Goal: Information Seeking & Learning: Learn about a topic

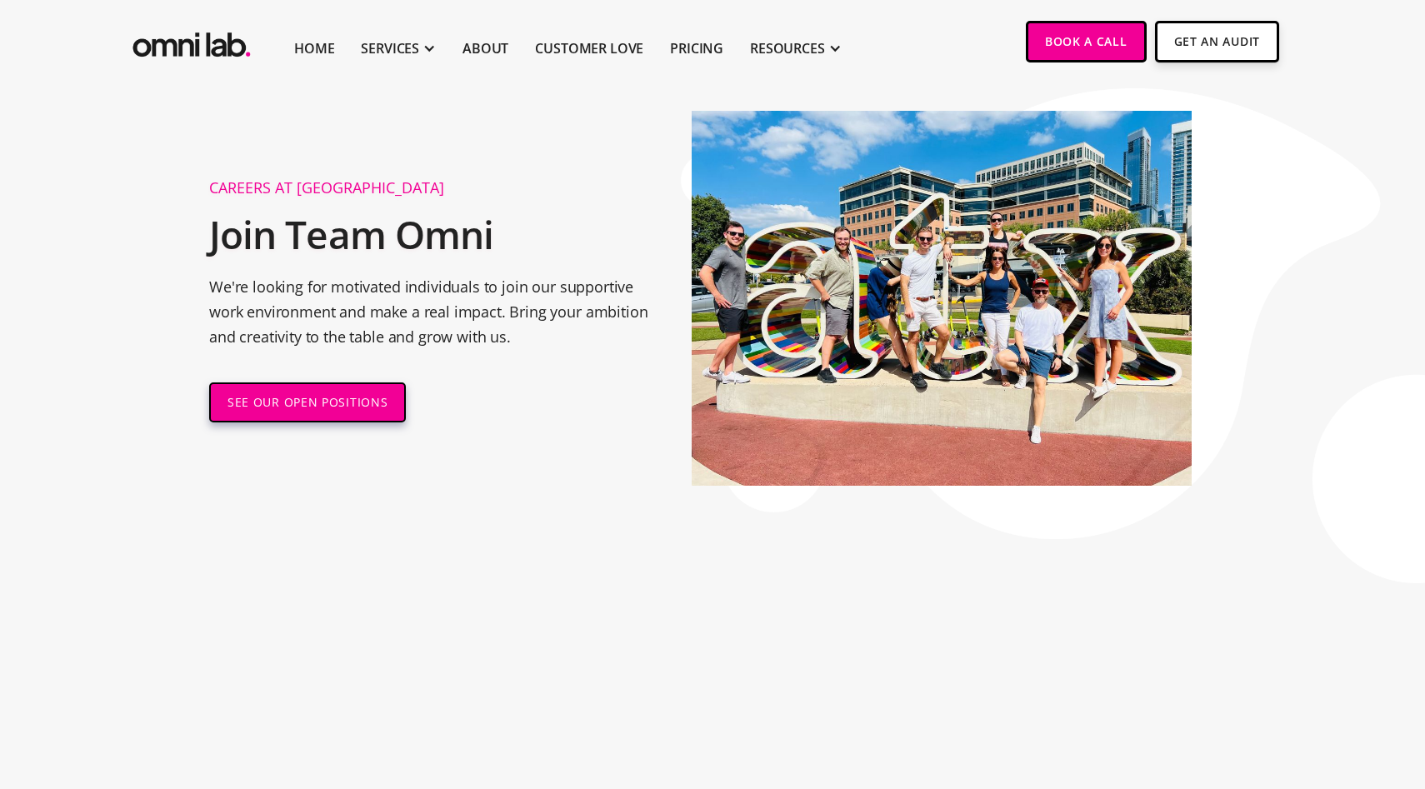
click at [356, 398] on link "SEE OUR OPEN POSITIONS" at bounding box center [307, 403] width 197 height 40
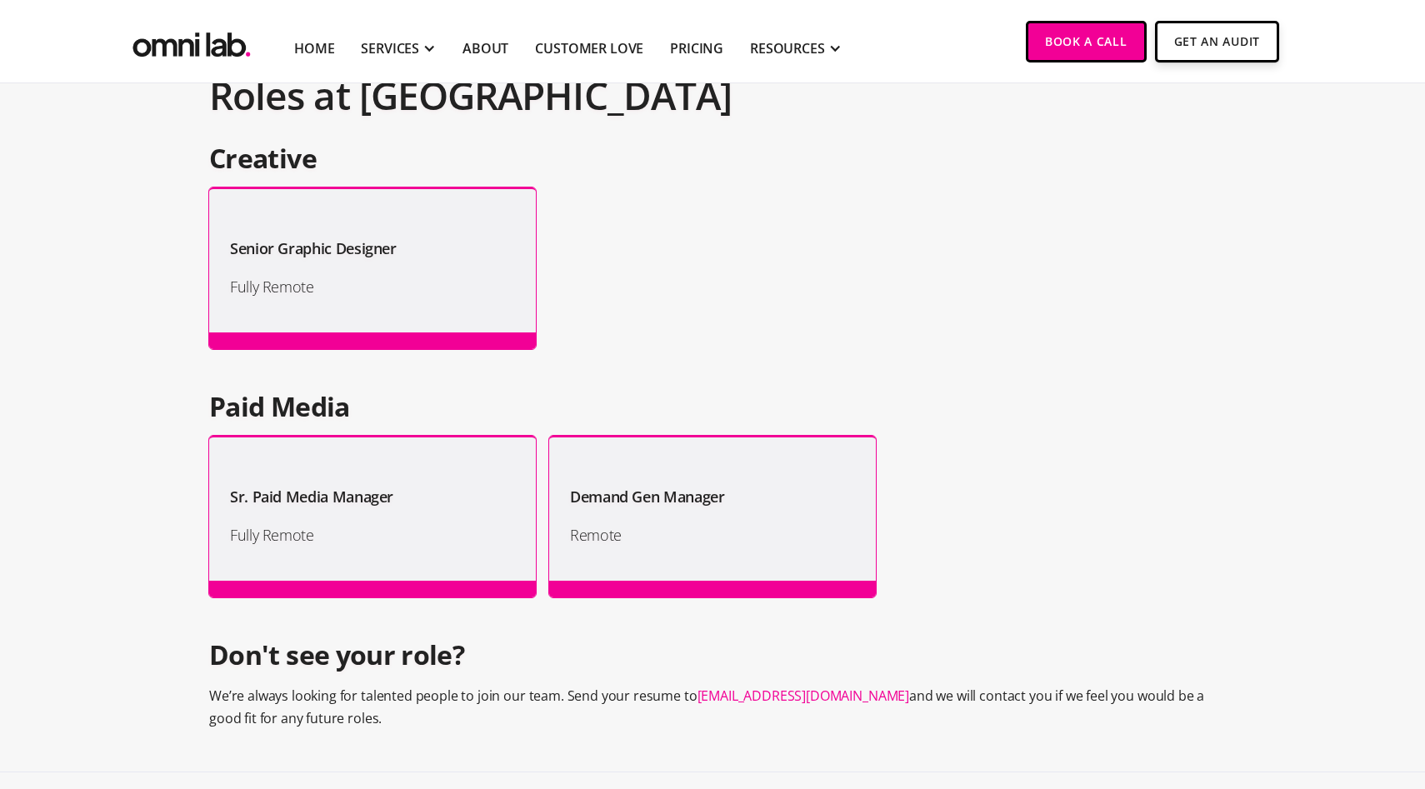
scroll to position [1362, 0]
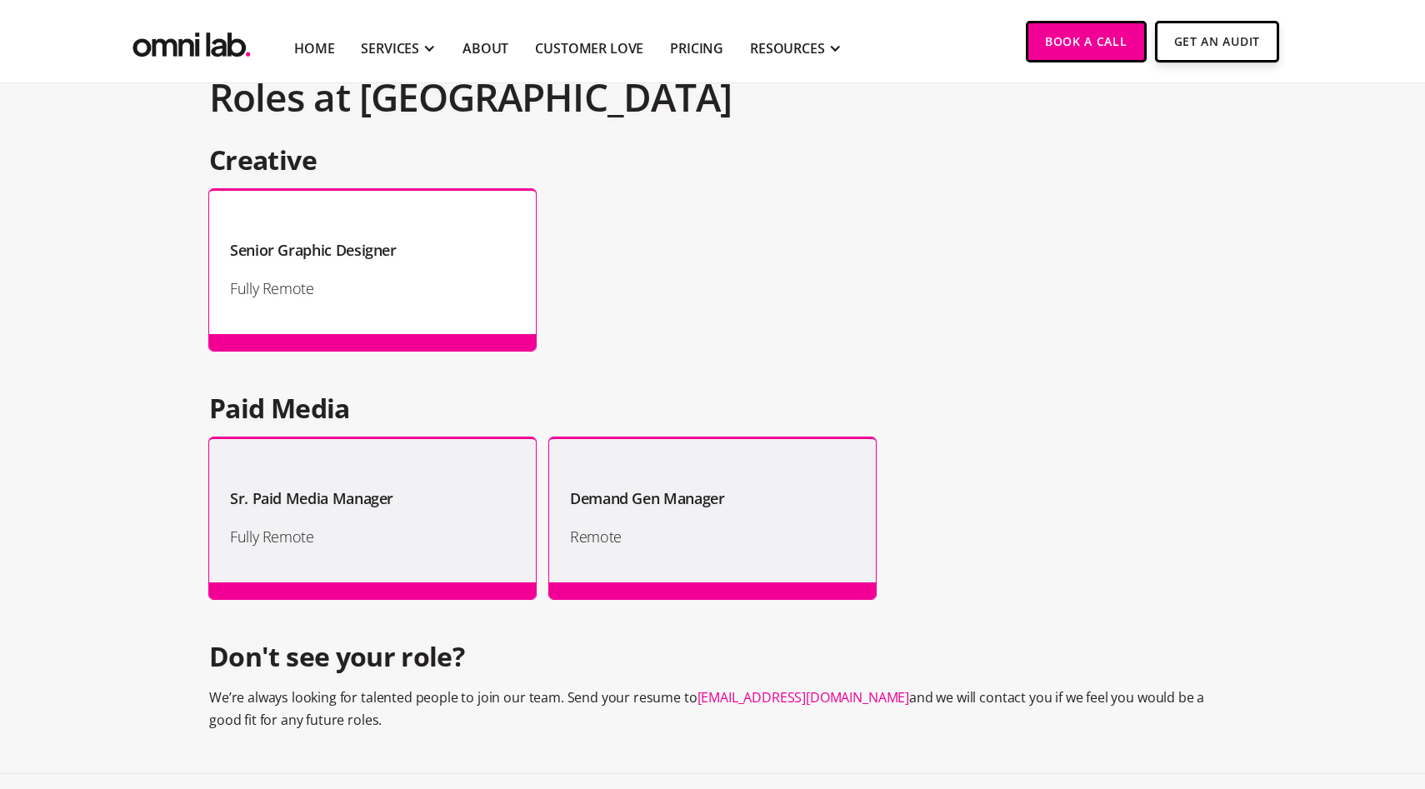
click at [438, 309] on div "Senior Graphic Designer Fully Remote" at bounding box center [372, 270] width 327 height 162
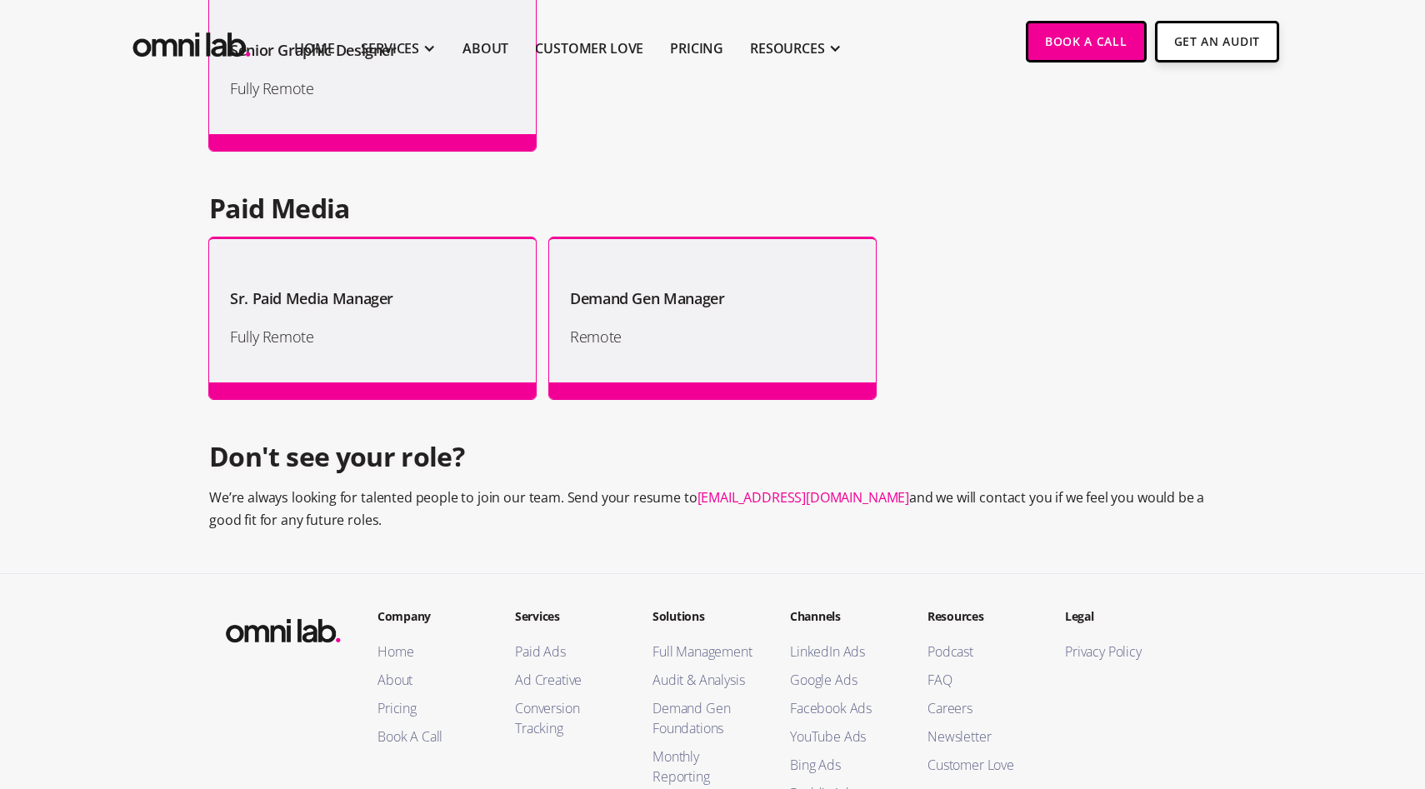
scroll to position [1547, 0]
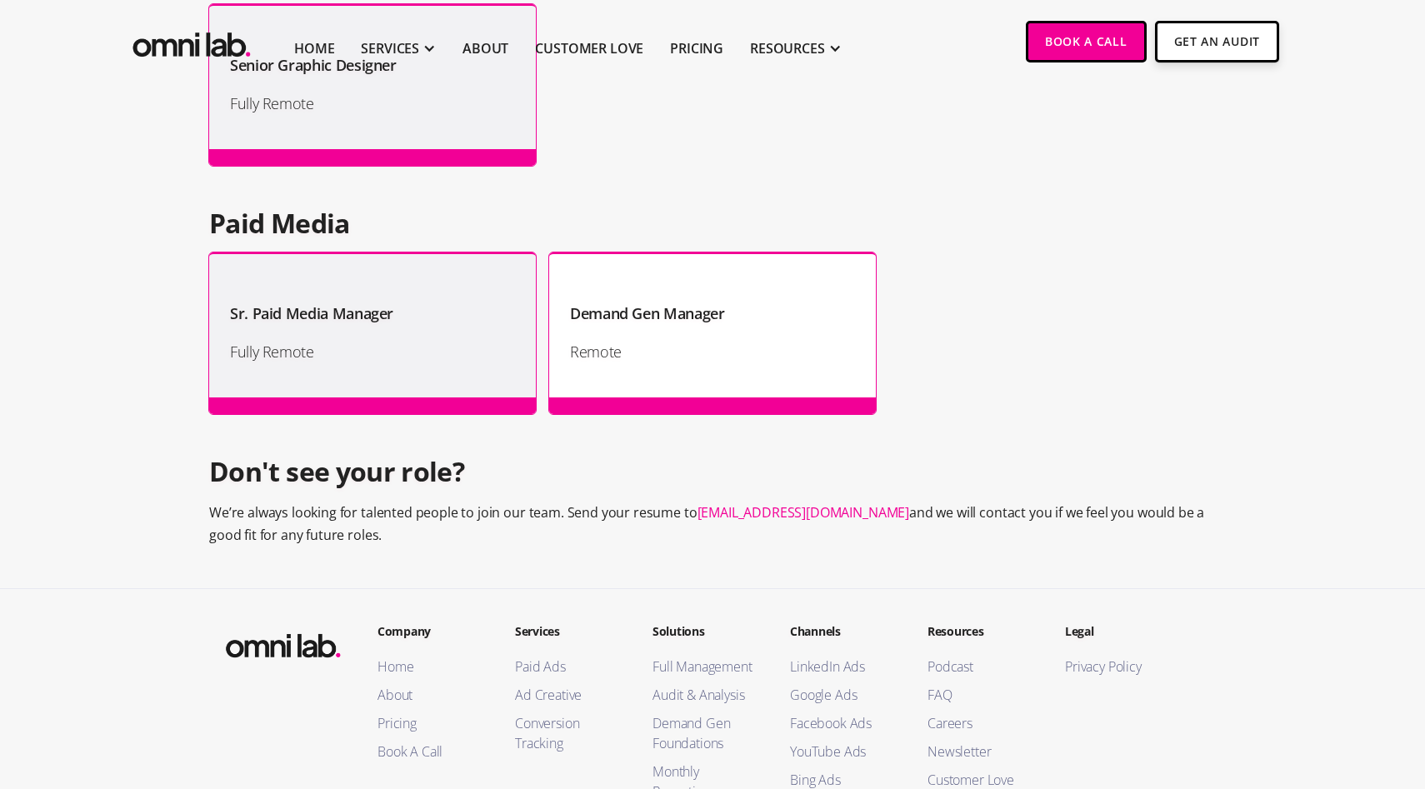
click at [720, 260] on div "Demand Gen Manager Remote" at bounding box center [712, 334] width 327 height 162
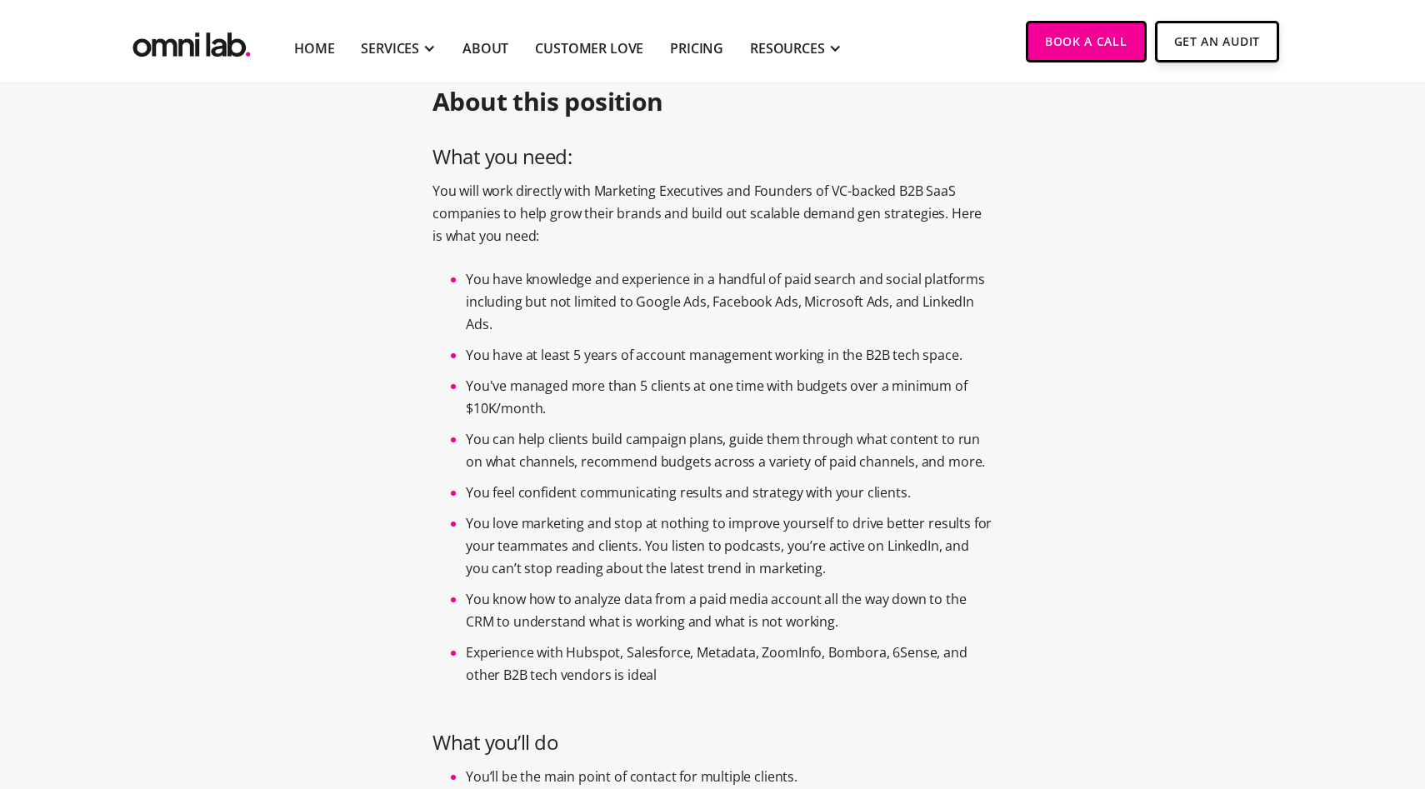
scroll to position [625, 0]
